Goal: Find contact information: Find contact information

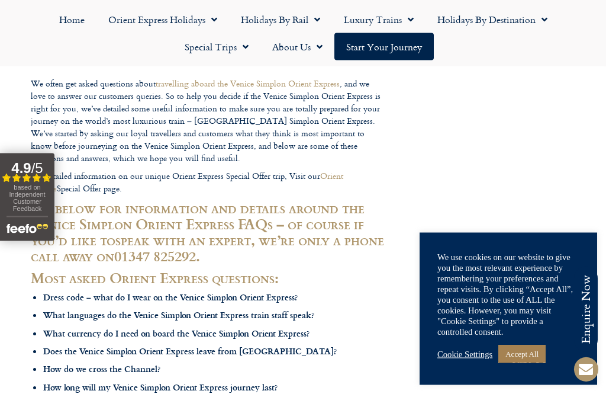
scroll to position [124, 0]
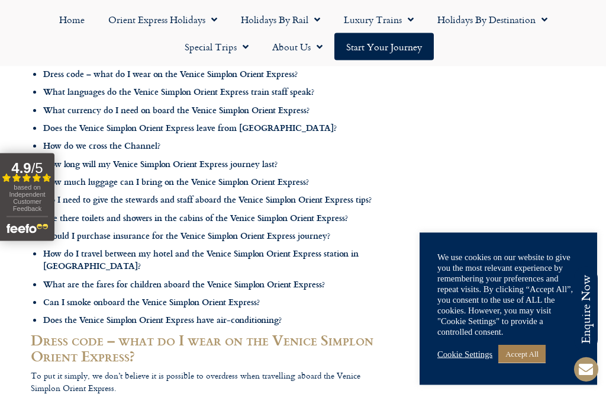
scroll to position [351, 0]
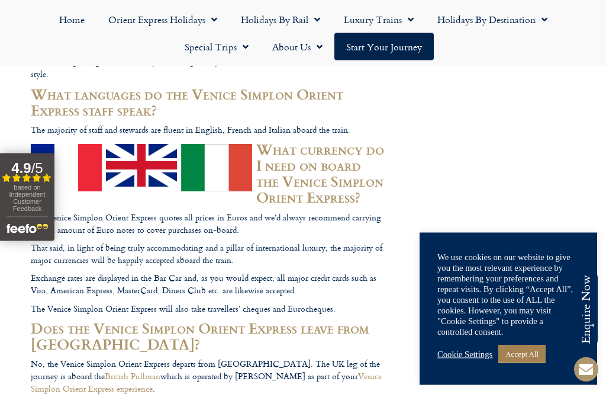
scroll to position [1199, 0]
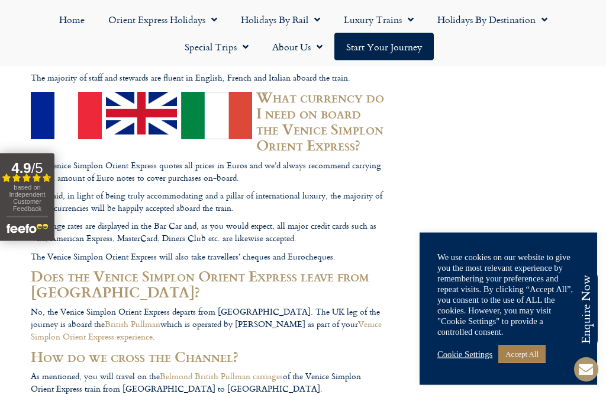
scroll to position [1244, 0]
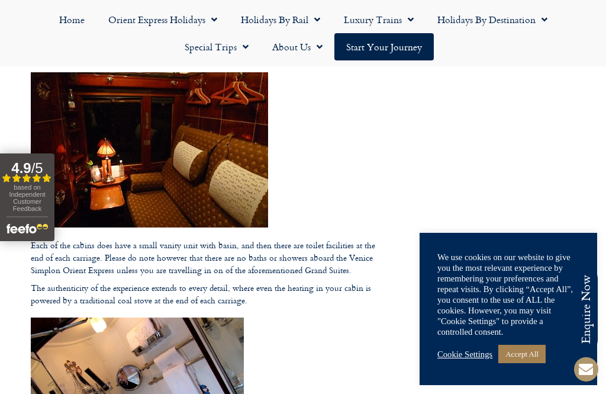
scroll to position [2750, 0]
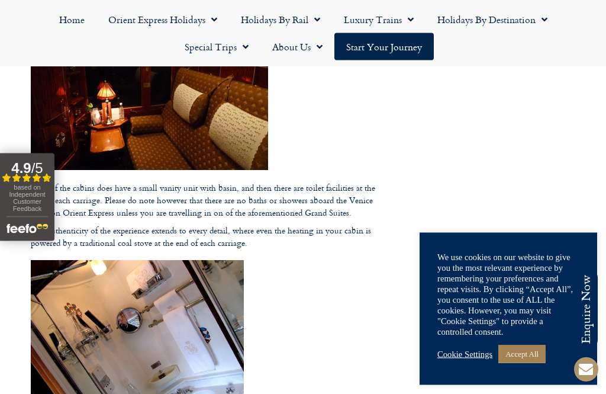
scroll to position [2811, 0]
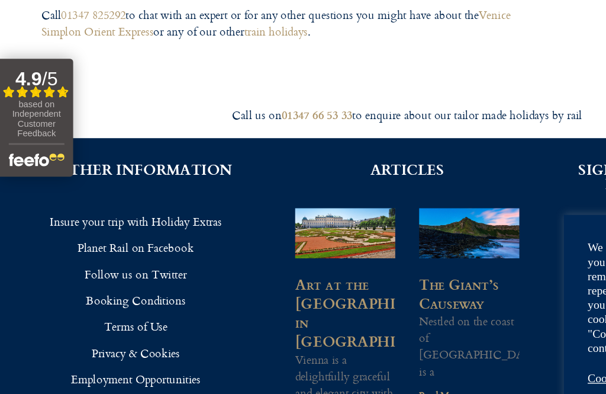
scroll to position [4234, 0]
